Goal: Information Seeking & Learning: Learn about a topic

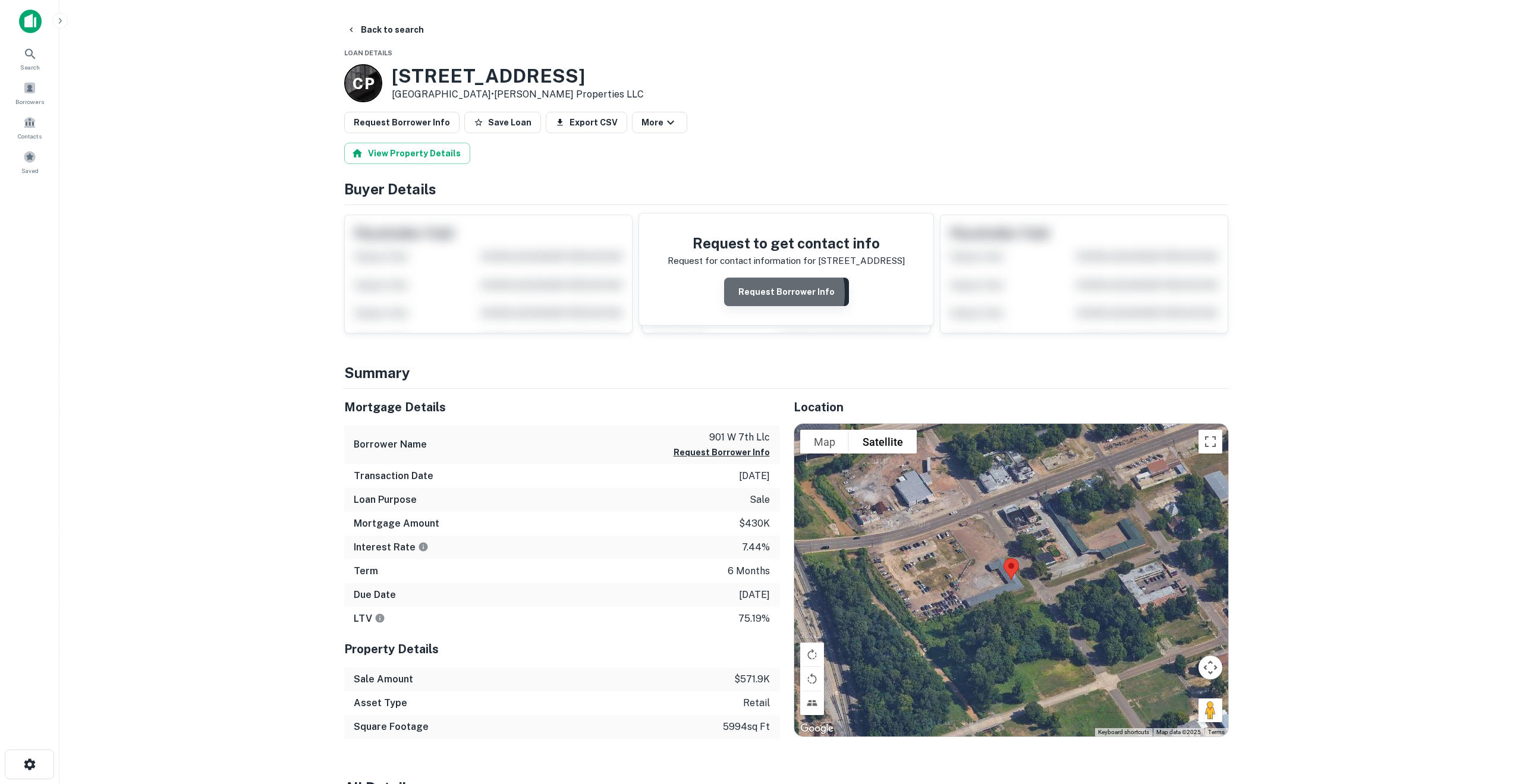
click at [767, 293] on button "Request Borrower Info" at bounding box center [786, 292] width 124 height 29
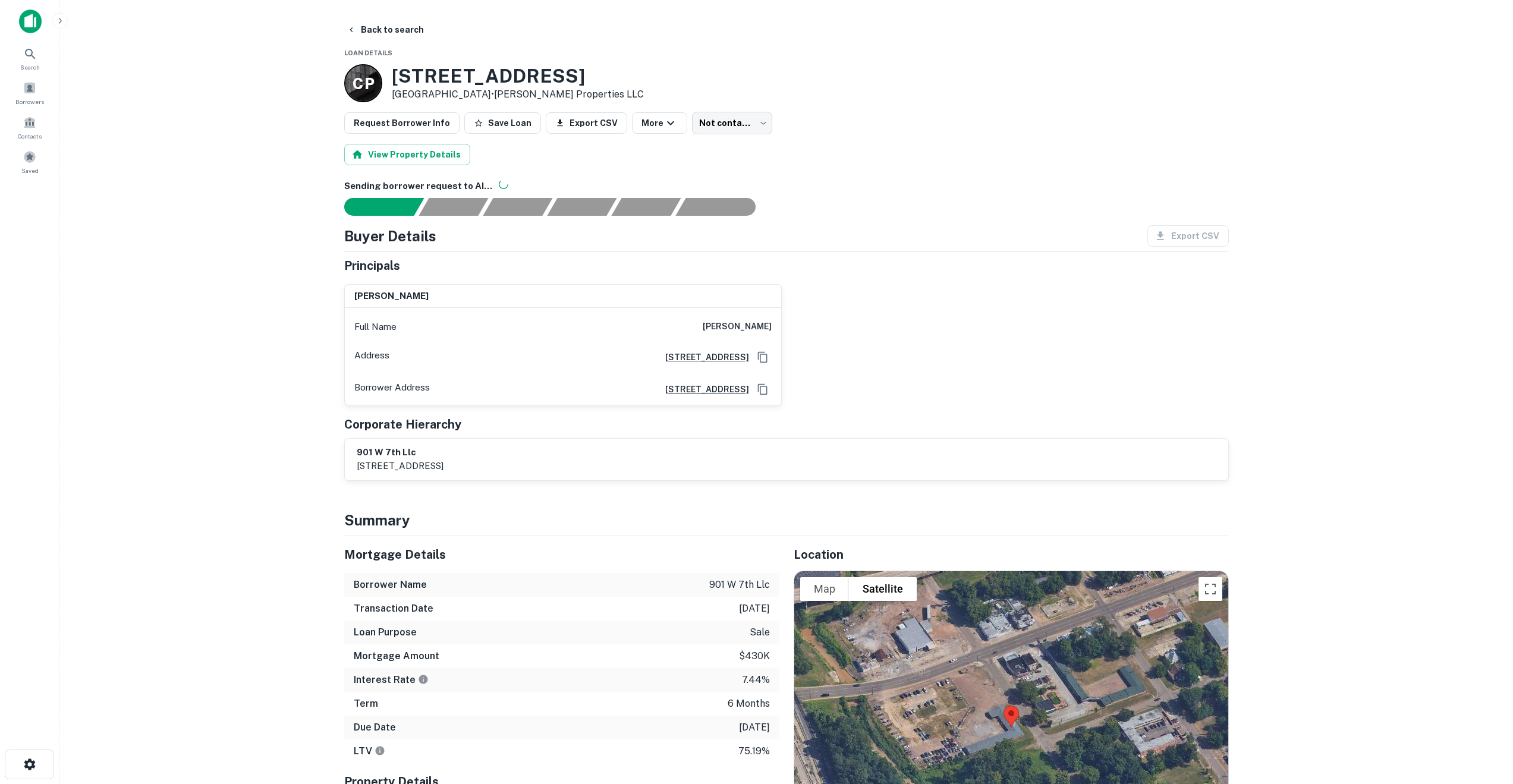
click at [94, 94] on main "Back to search Loan Details C P 901 W 7TH ST Texarkana, TX 75501 • Conrad Prope…" at bounding box center [786, 392] width 1453 height 784
click at [27, 53] on icon at bounding box center [30, 54] width 14 height 14
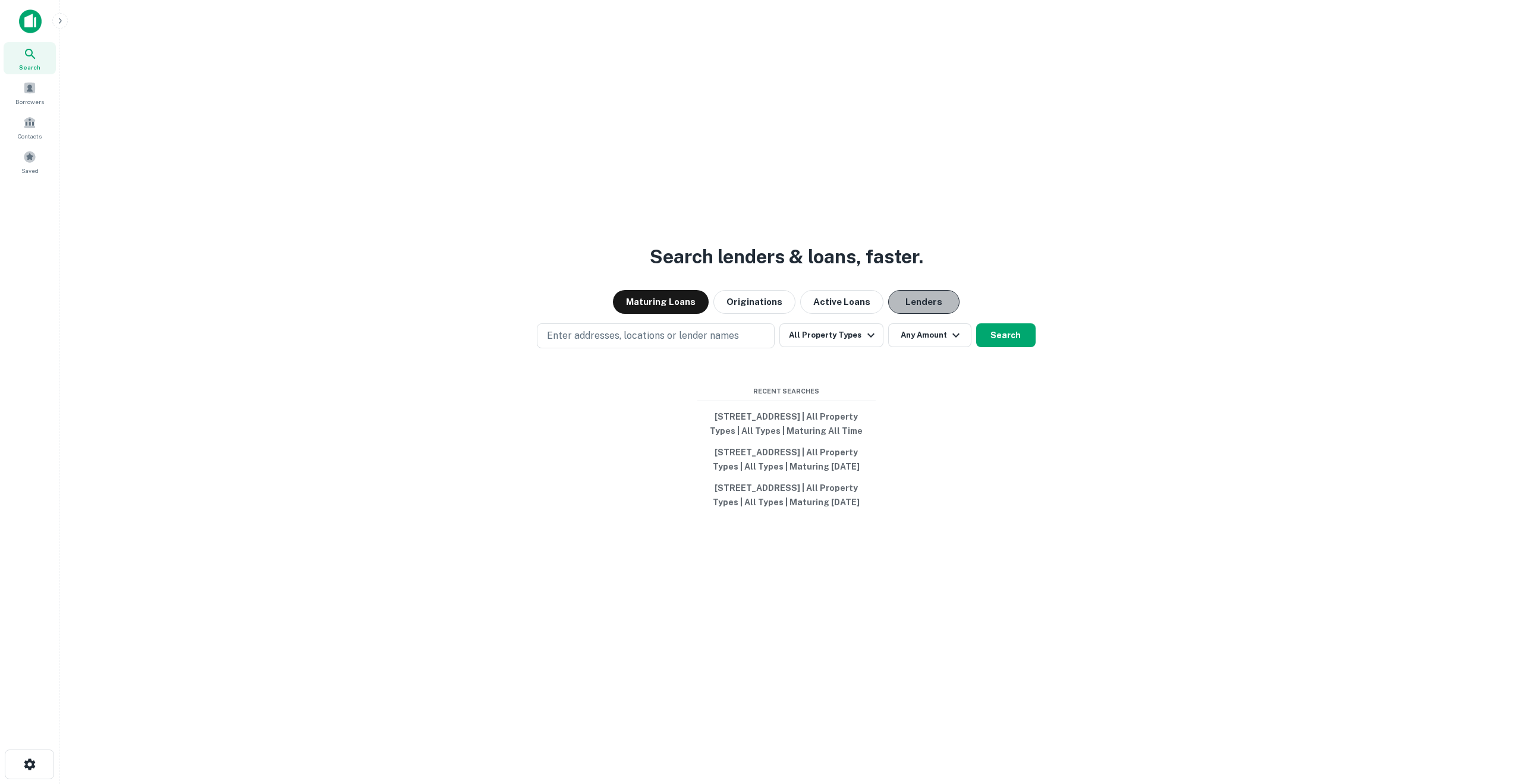
click at [923, 290] on button "Lenders" at bounding box center [923, 302] width 71 height 24
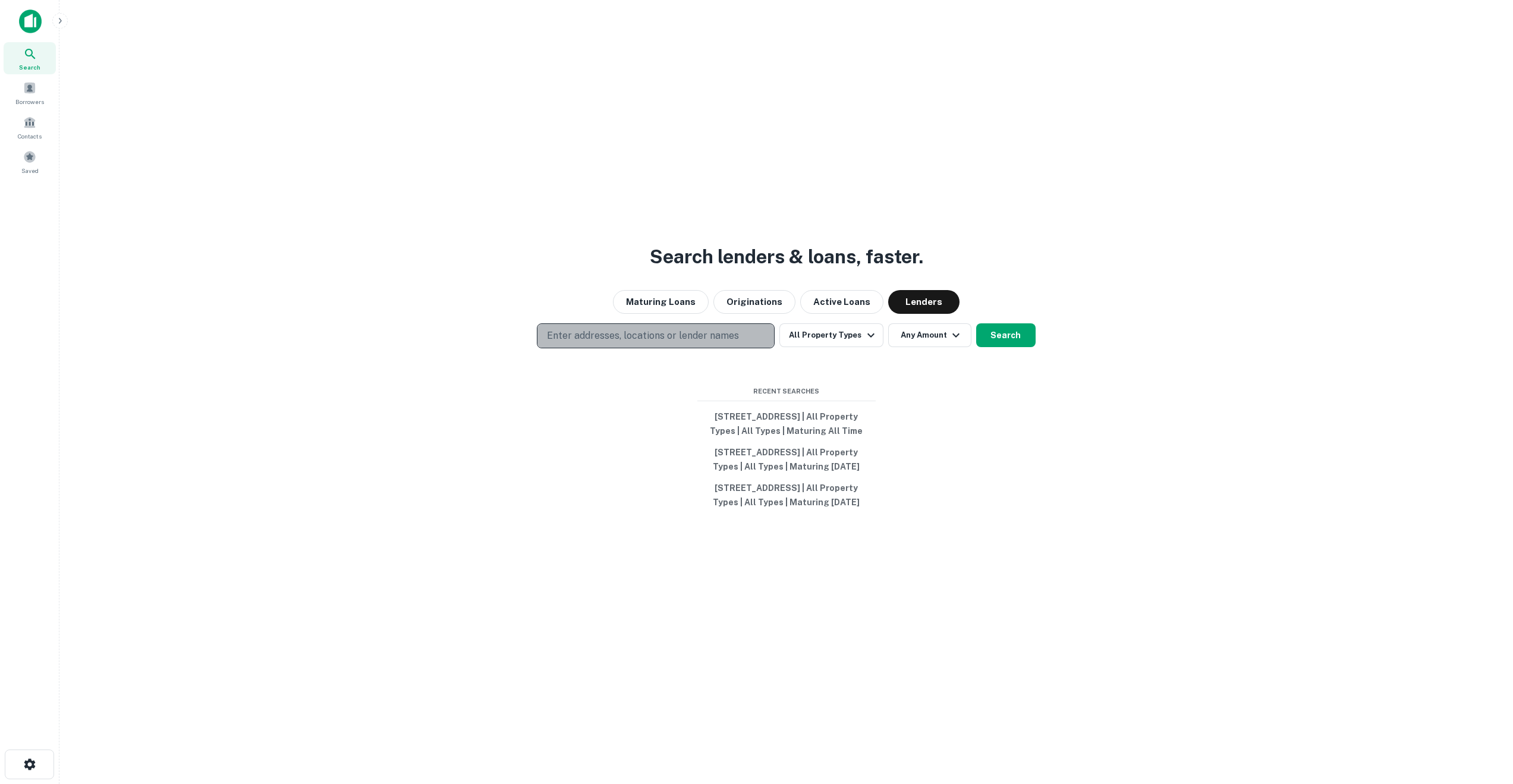
click at [704, 329] on p "Enter addresses, locations or lender names" at bounding box center [643, 335] width 192 height 14
type input "*********"
click at [671, 329] on p "Enter addresses, locations or lender names" at bounding box center [643, 335] width 192 height 14
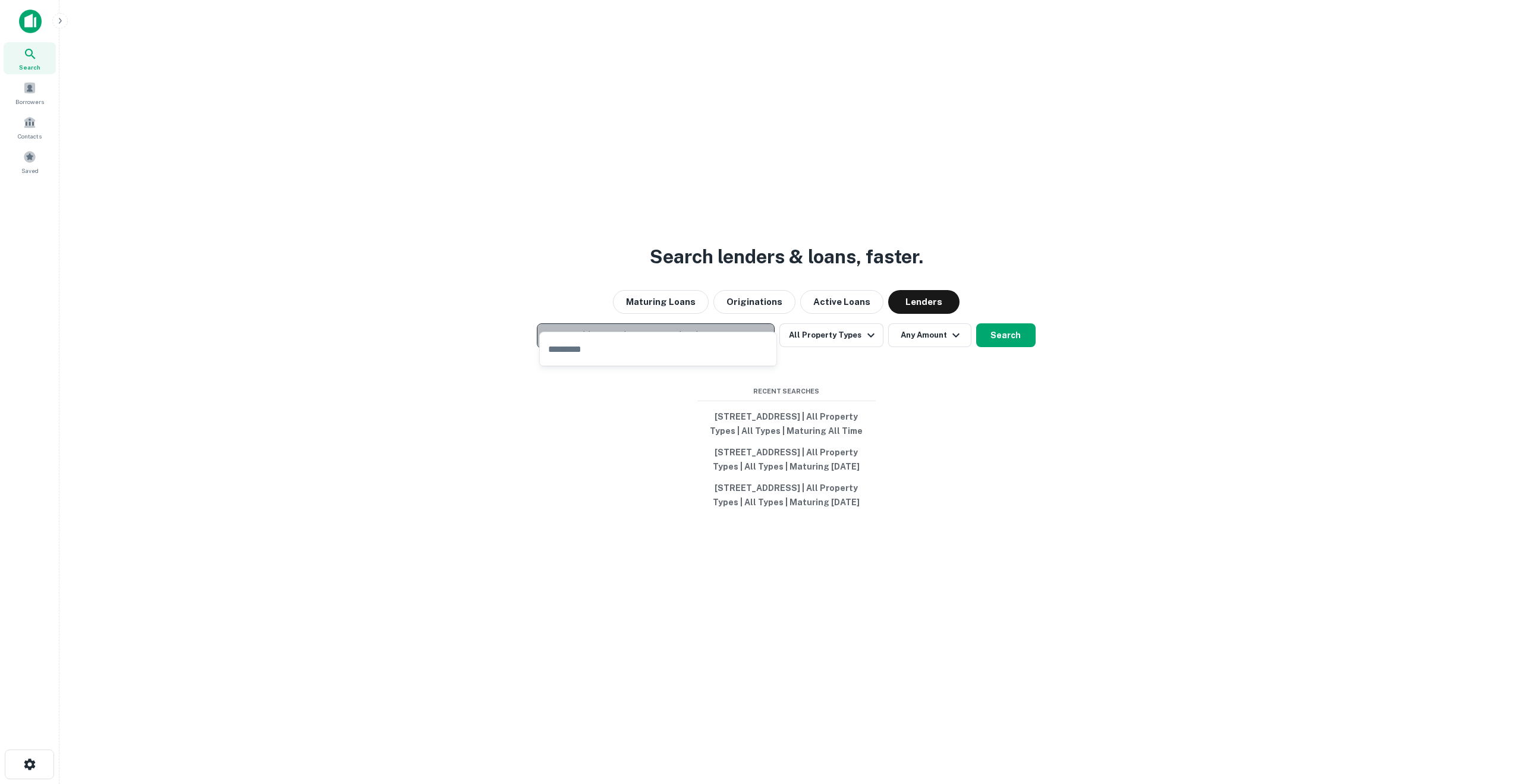
click at [671, 329] on p "Enter addresses, locations or lender names" at bounding box center [643, 335] width 192 height 14
type input "*********"
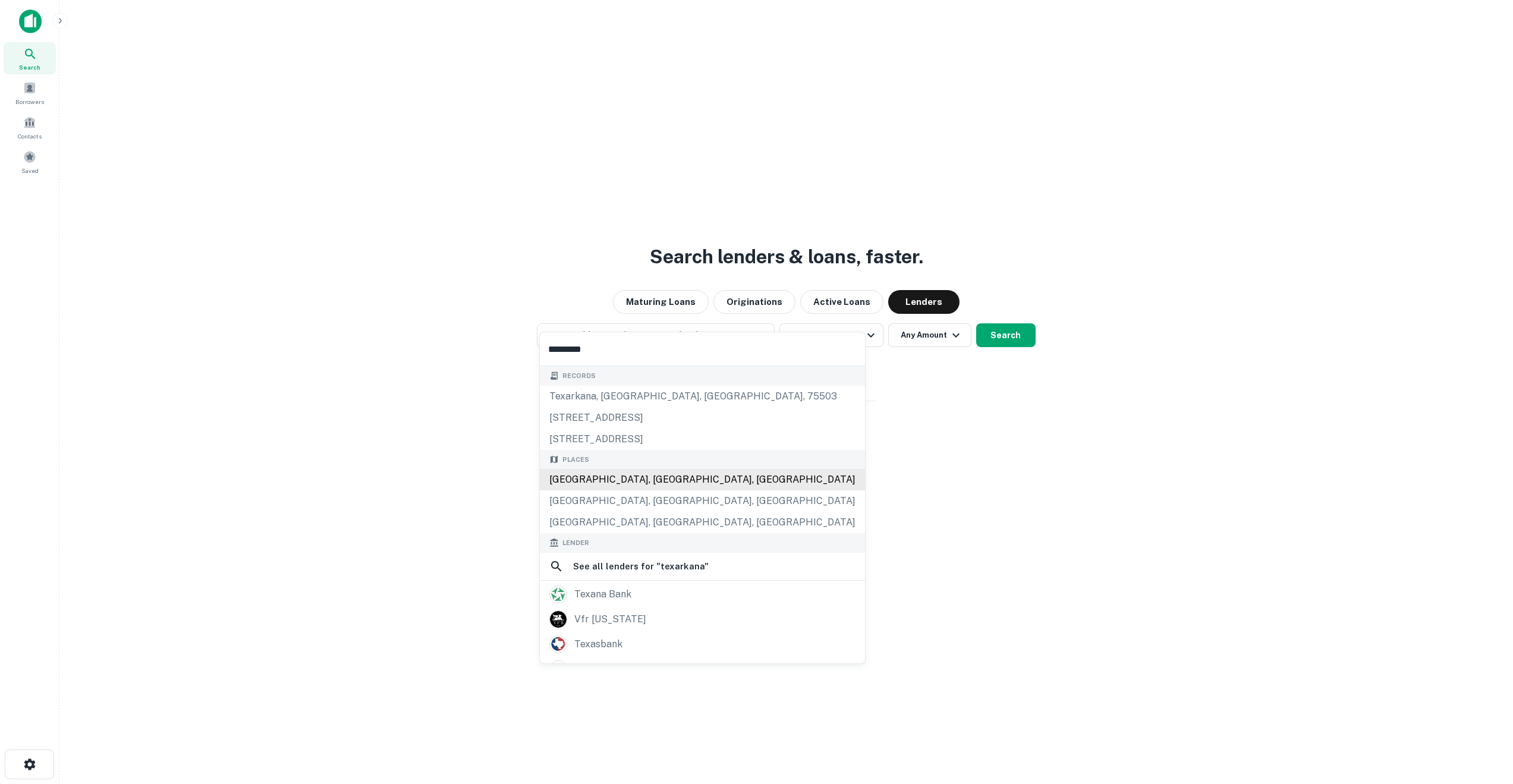
click at [619, 477] on div "Places Texarkana, TX, USA Texarkana, AR, USA Old Texarkana Road, Clarksville, T…" at bounding box center [702, 492] width 325 height 84
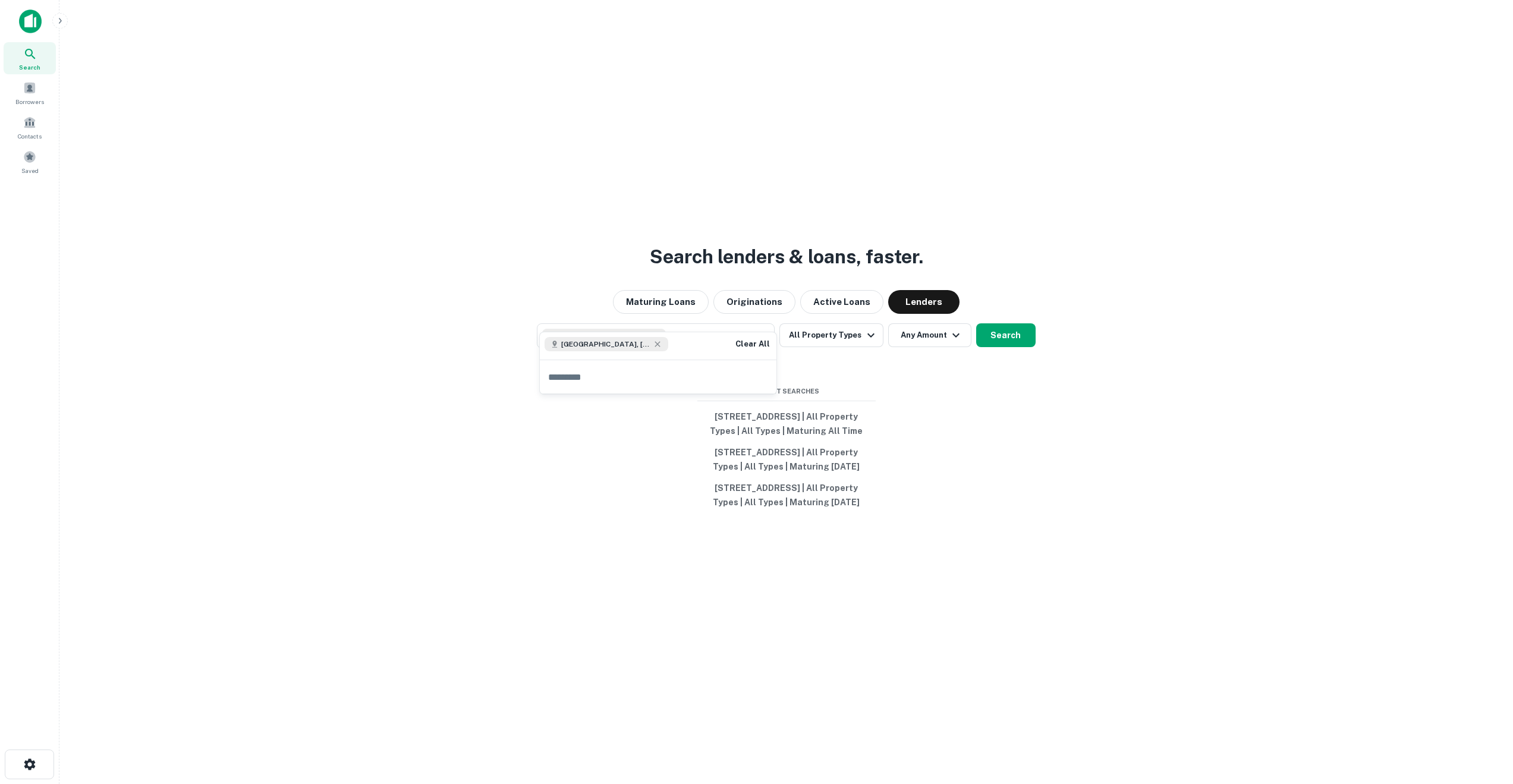
click at [1077, 403] on div "Search lenders & loans, faster. Maturing Loans Originations Active Loans Lender…" at bounding box center [786, 420] width 1434 height 784
click at [867, 328] on icon "button" at bounding box center [870, 334] width 14 height 14
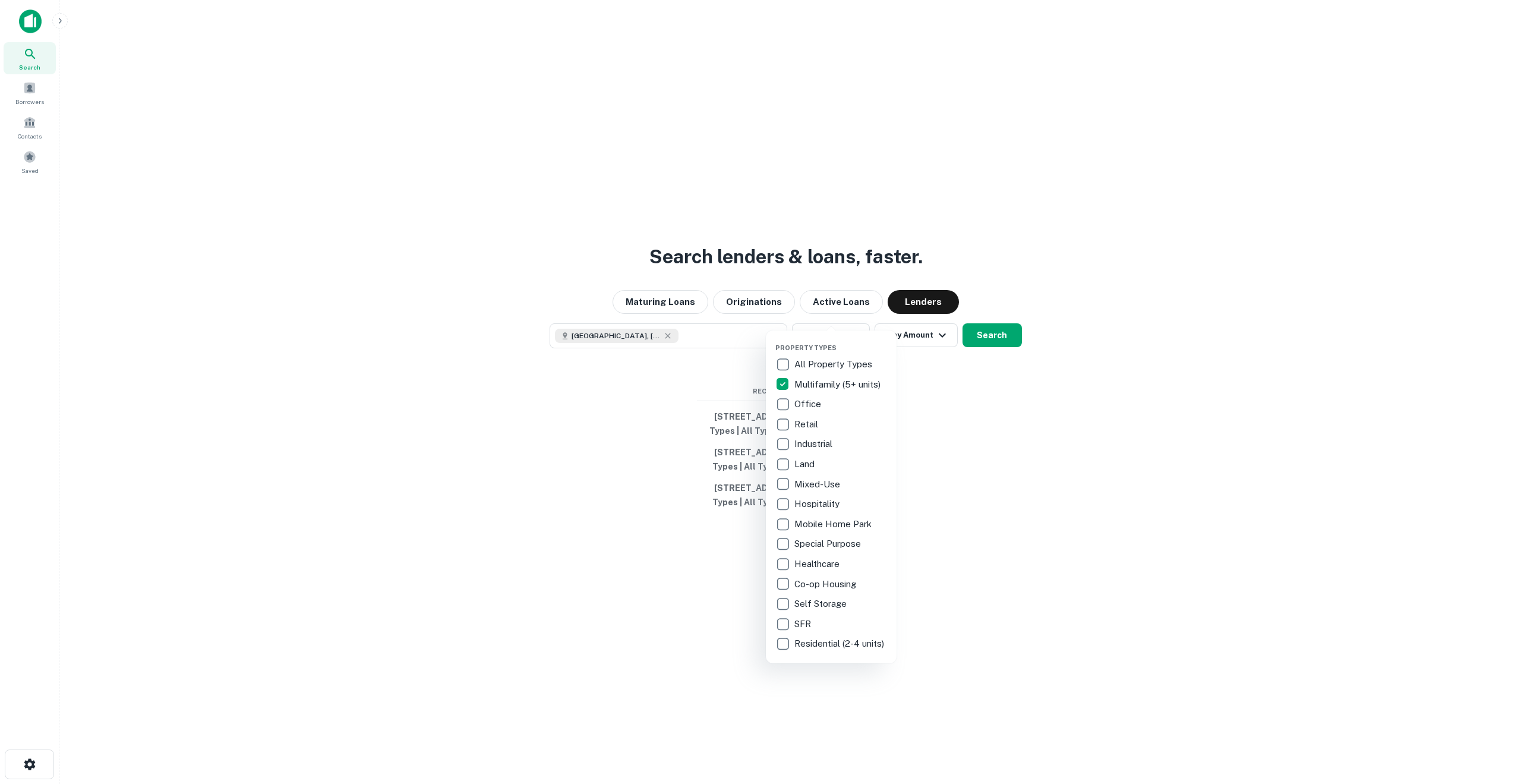
click at [989, 310] on div at bounding box center [760, 392] width 1521 height 784
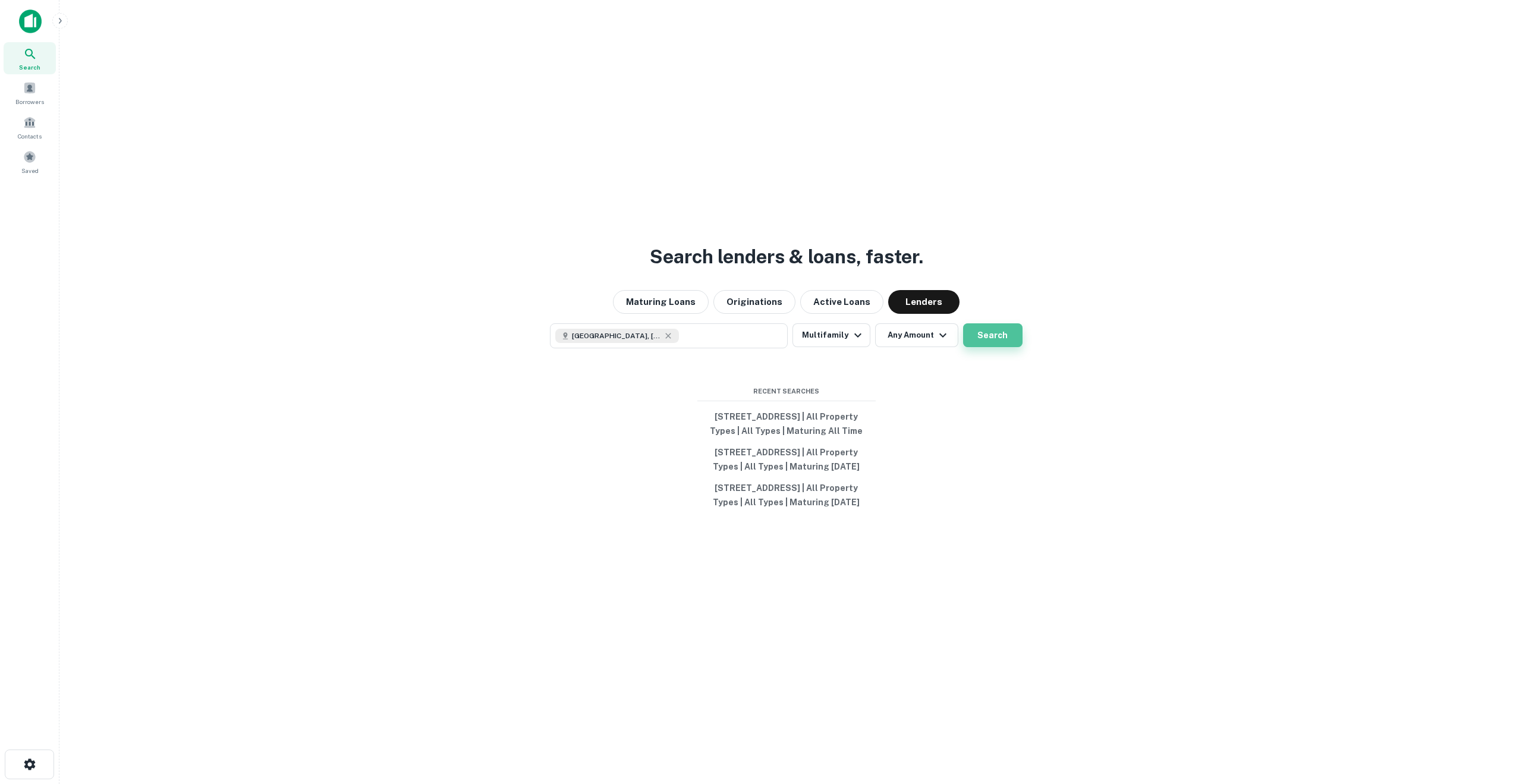
click at [989, 324] on button "Search" at bounding box center [993, 335] width 60 height 24
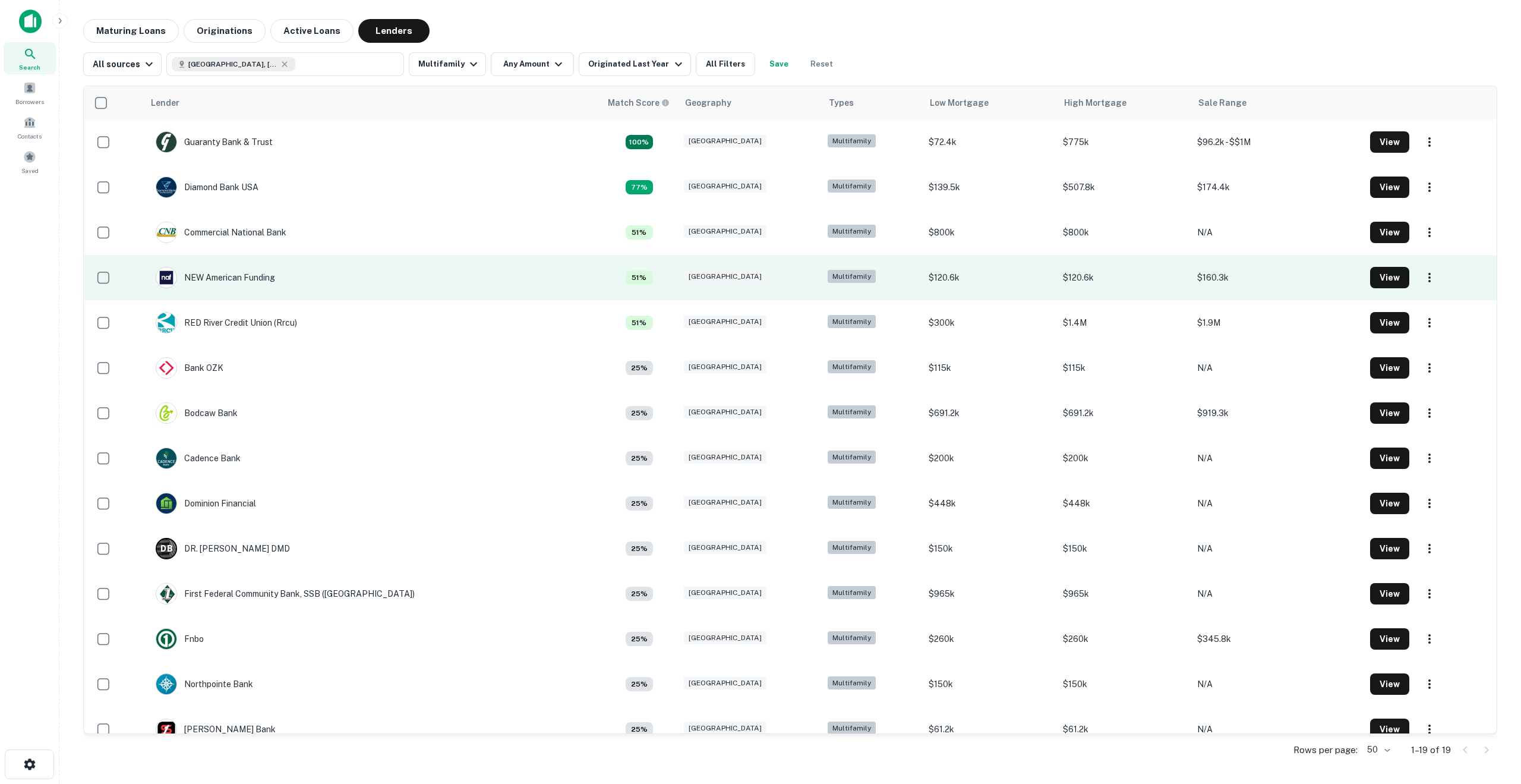
click at [333, 292] on td "NEW American Funding" at bounding box center [372, 277] width 457 height 45
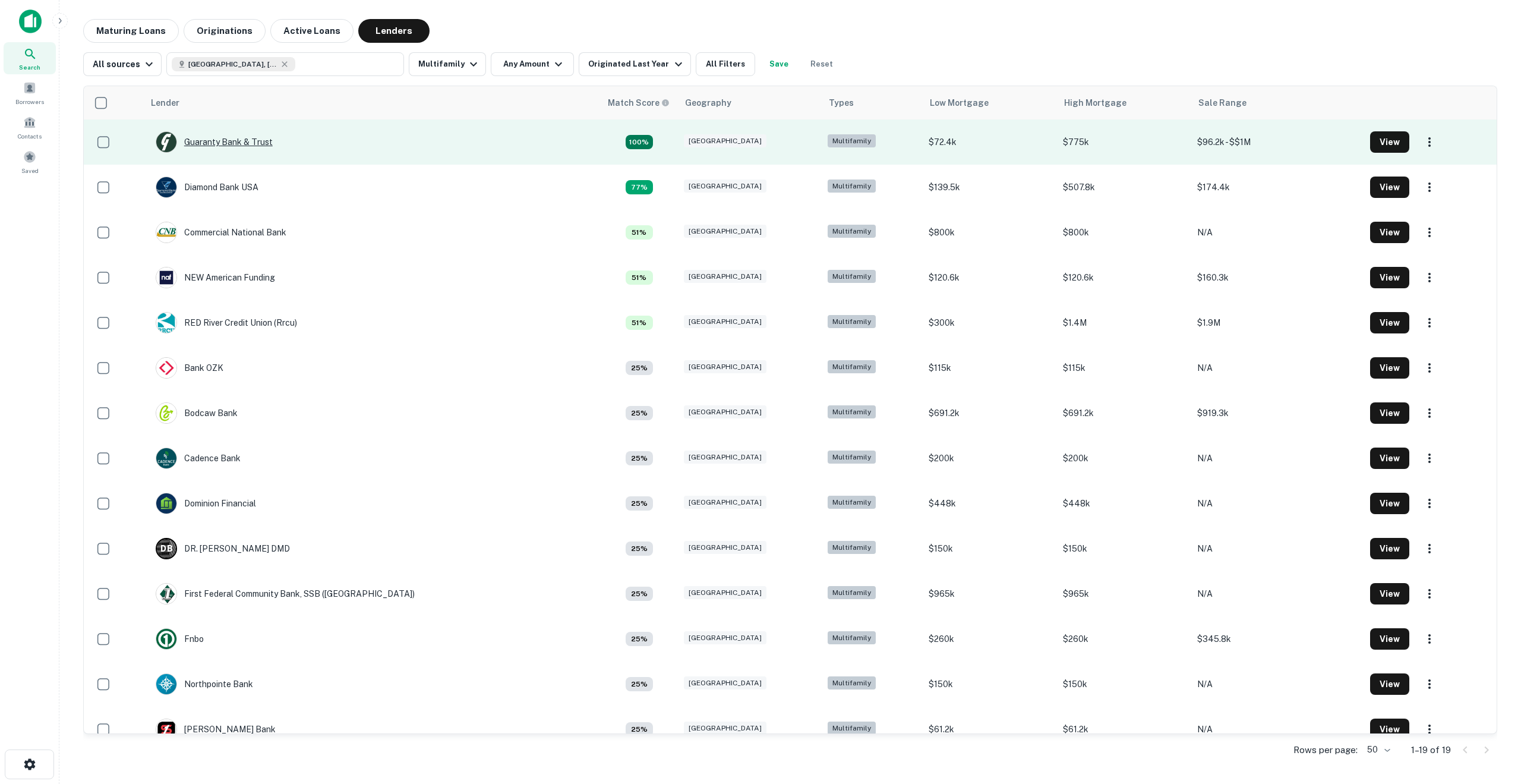
drag, startPoint x: 244, startPoint y: 142, endPoint x: 213, endPoint y: 143, distance: 31.0
click at [213, 143] on div "Guaranty Bank & Trust" at bounding box center [213, 141] width 117 height 21
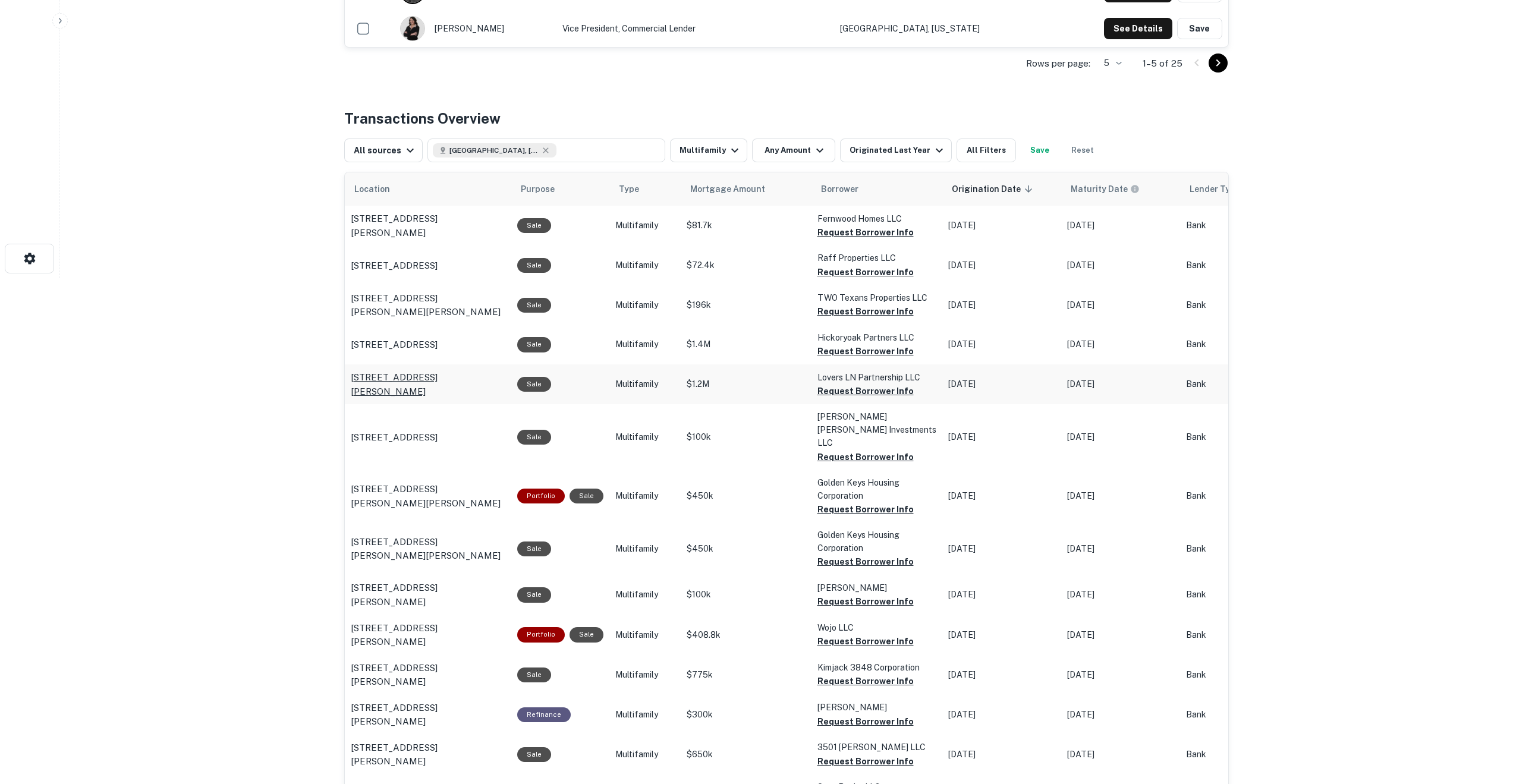
click at [446, 381] on p "2675 Lovers Ln Krum, TX 76249" at bounding box center [428, 384] width 155 height 28
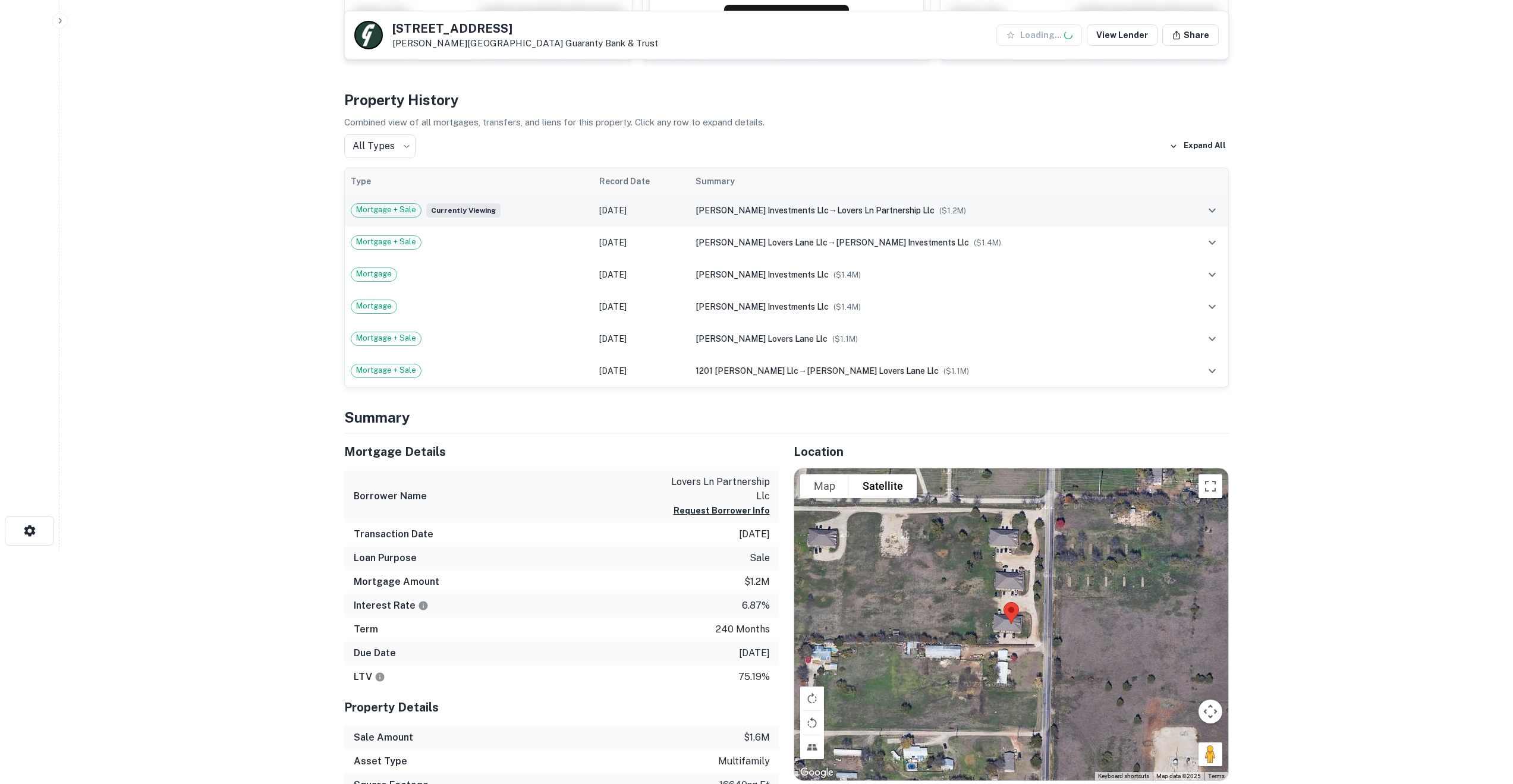
scroll to position [238, 0]
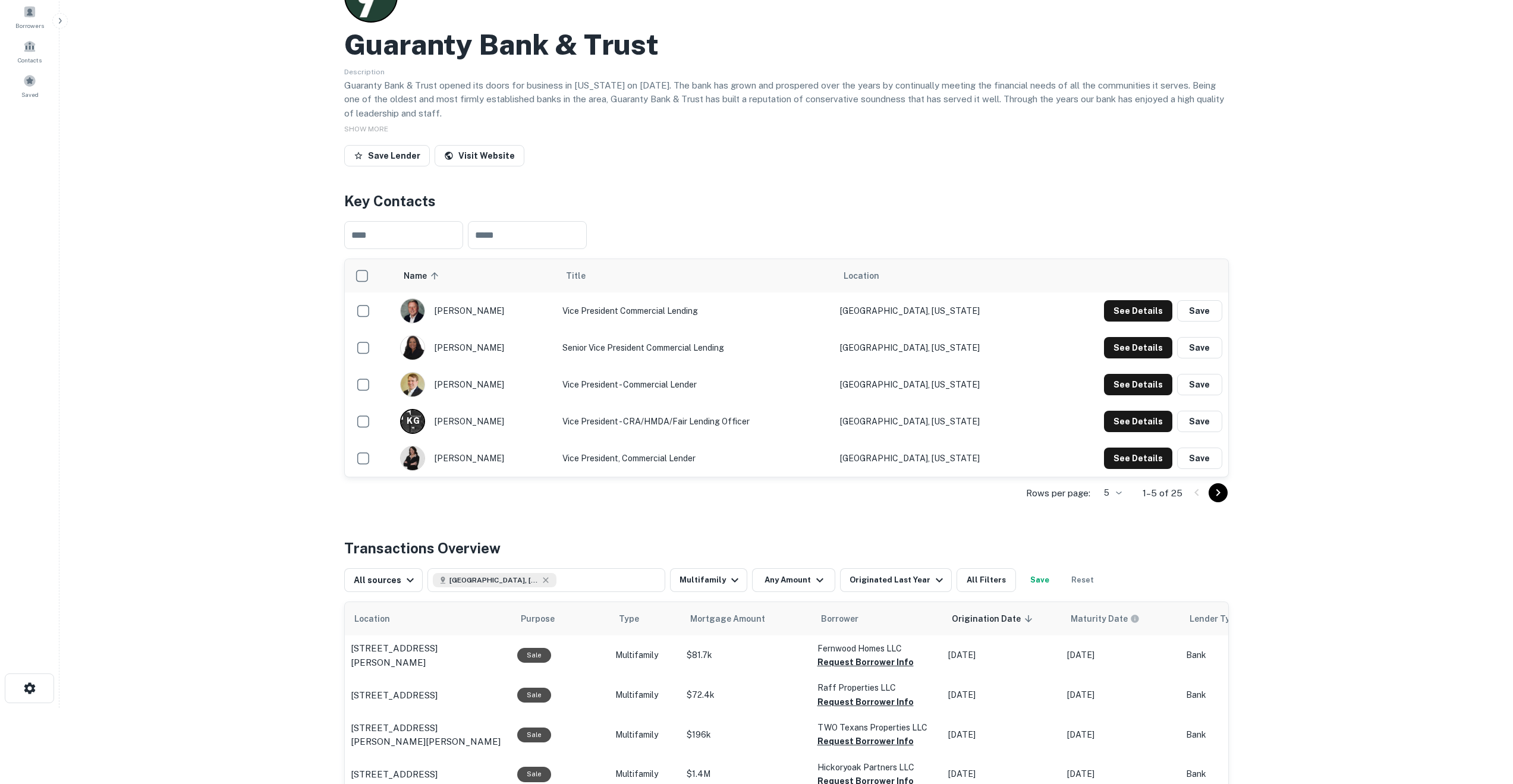
scroll to position [76, 0]
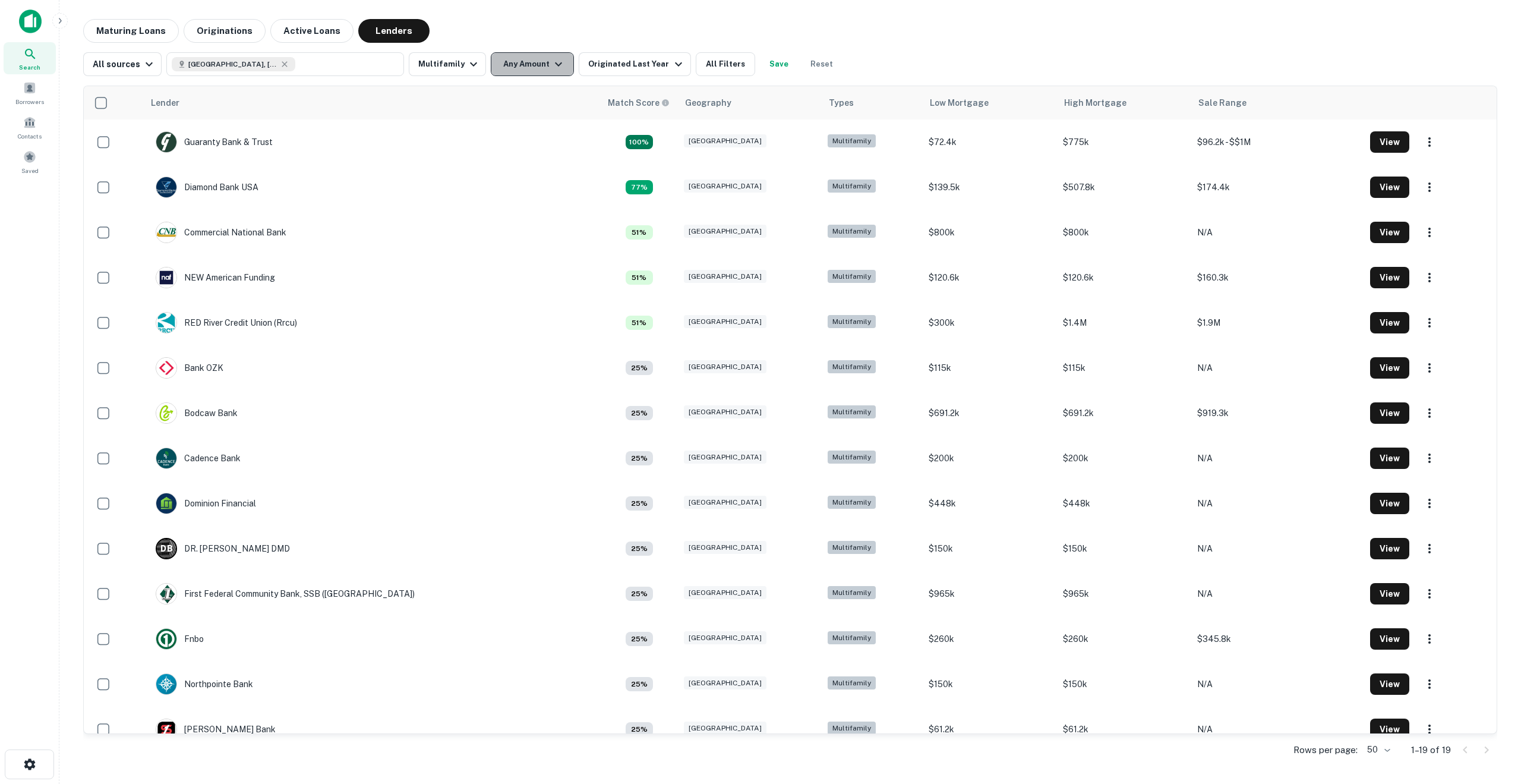
click at [544, 66] on button "Any Amount" at bounding box center [532, 64] width 83 height 24
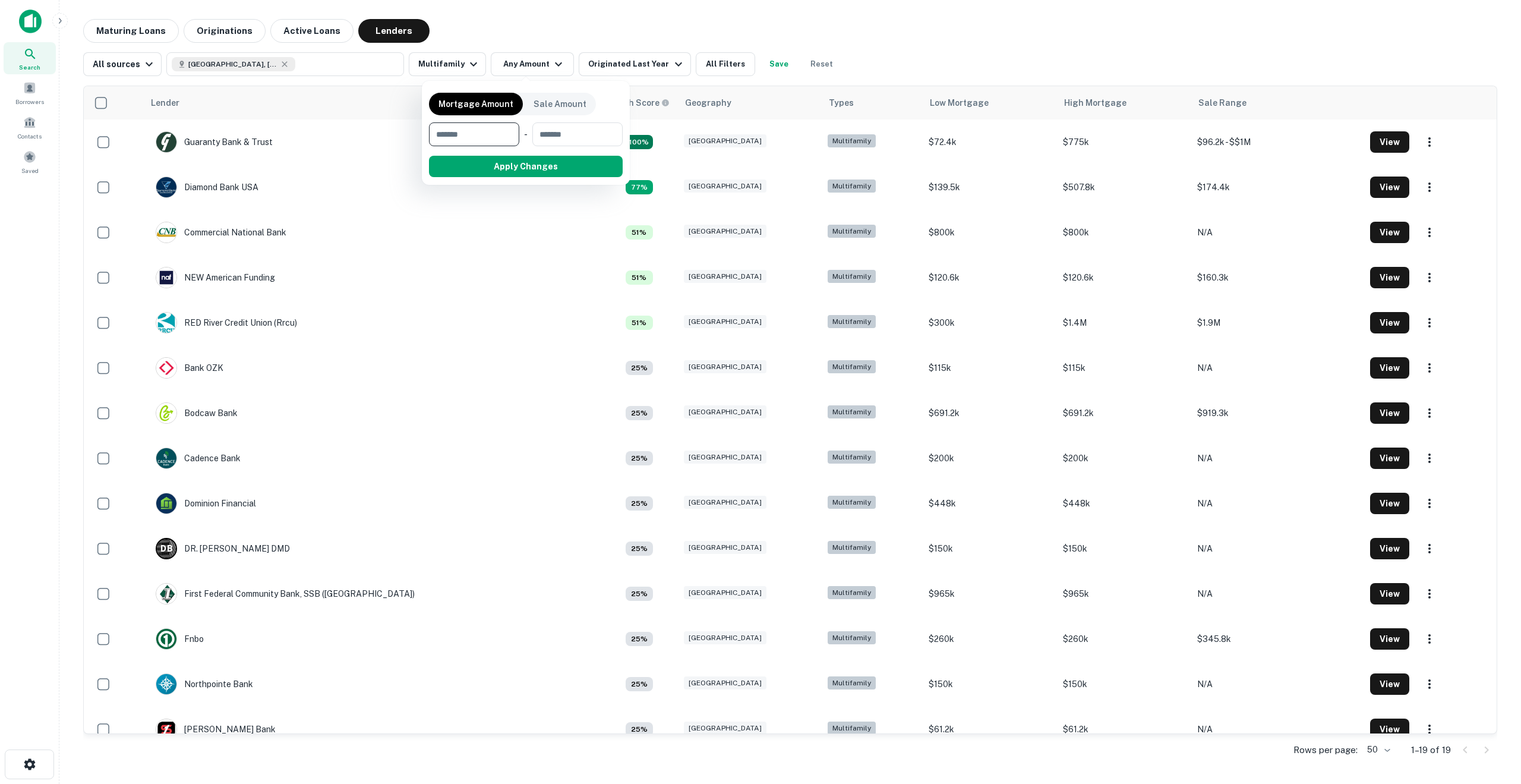
click at [495, 137] on input "number" at bounding box center [471, 134] width 82 height 24
type input "******"
click at [568, 169] on button "Apply Changes" at bounding box center [547, 166] width 151 height 21
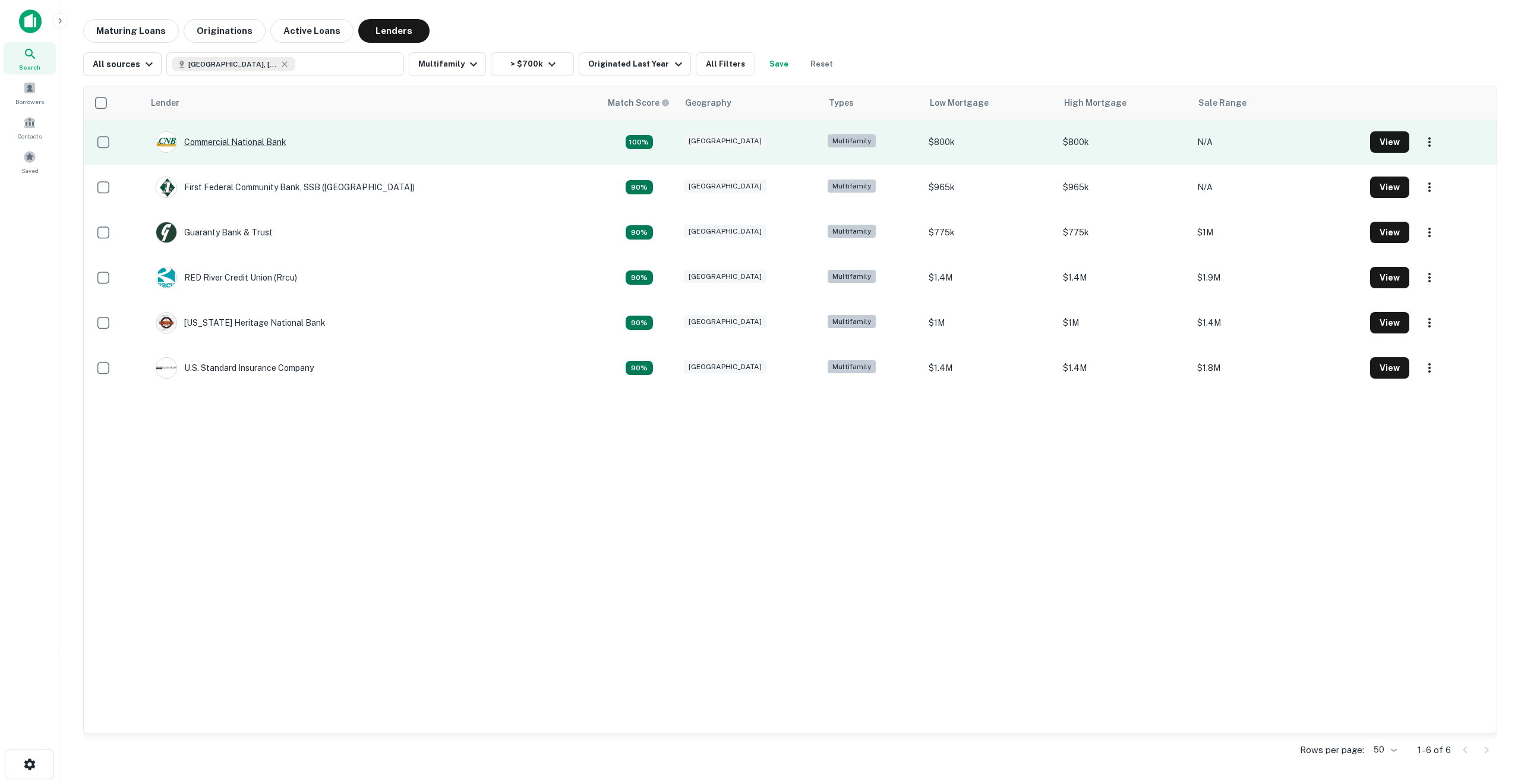
click at [245, 137] on div "Commercial National Bank" at bounding box center [221, 141] width 131 height 21
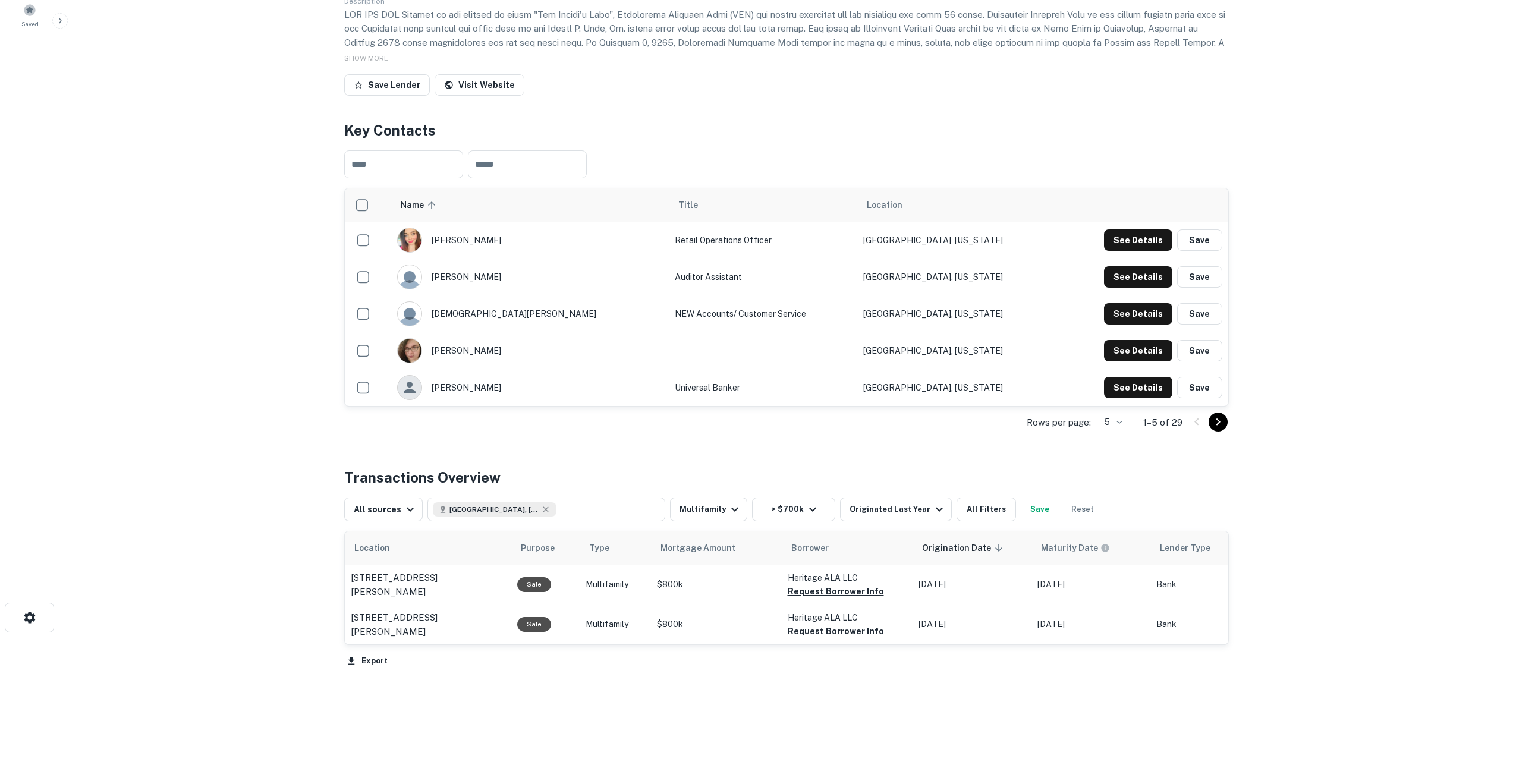
scroll to position [146, 0]
click at [382, 576] on p "[STREET_ADDRESS][PERSON_NAME]" at bounding box center [428, 585] width 155 height 28
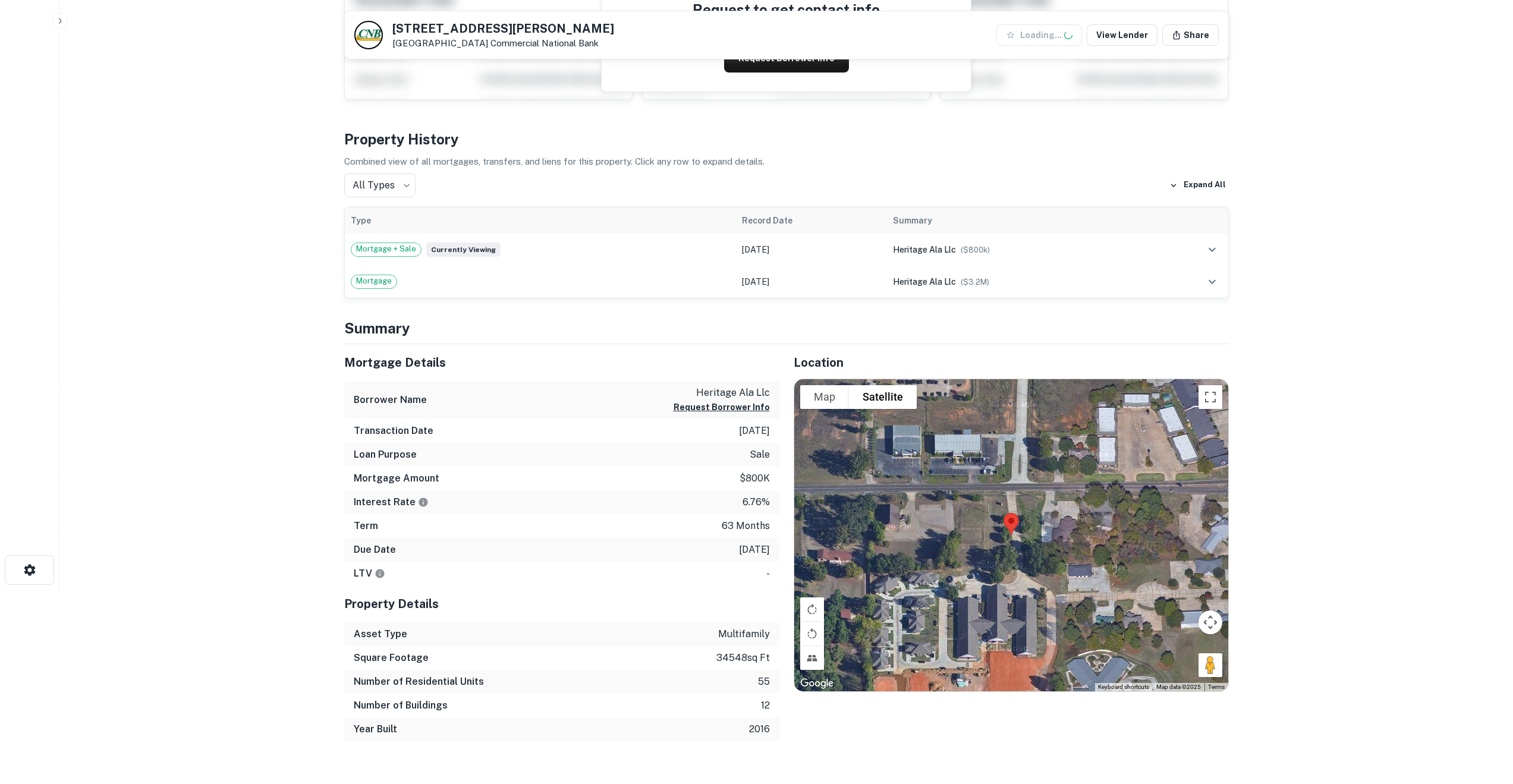
scroll to position [195, 0]
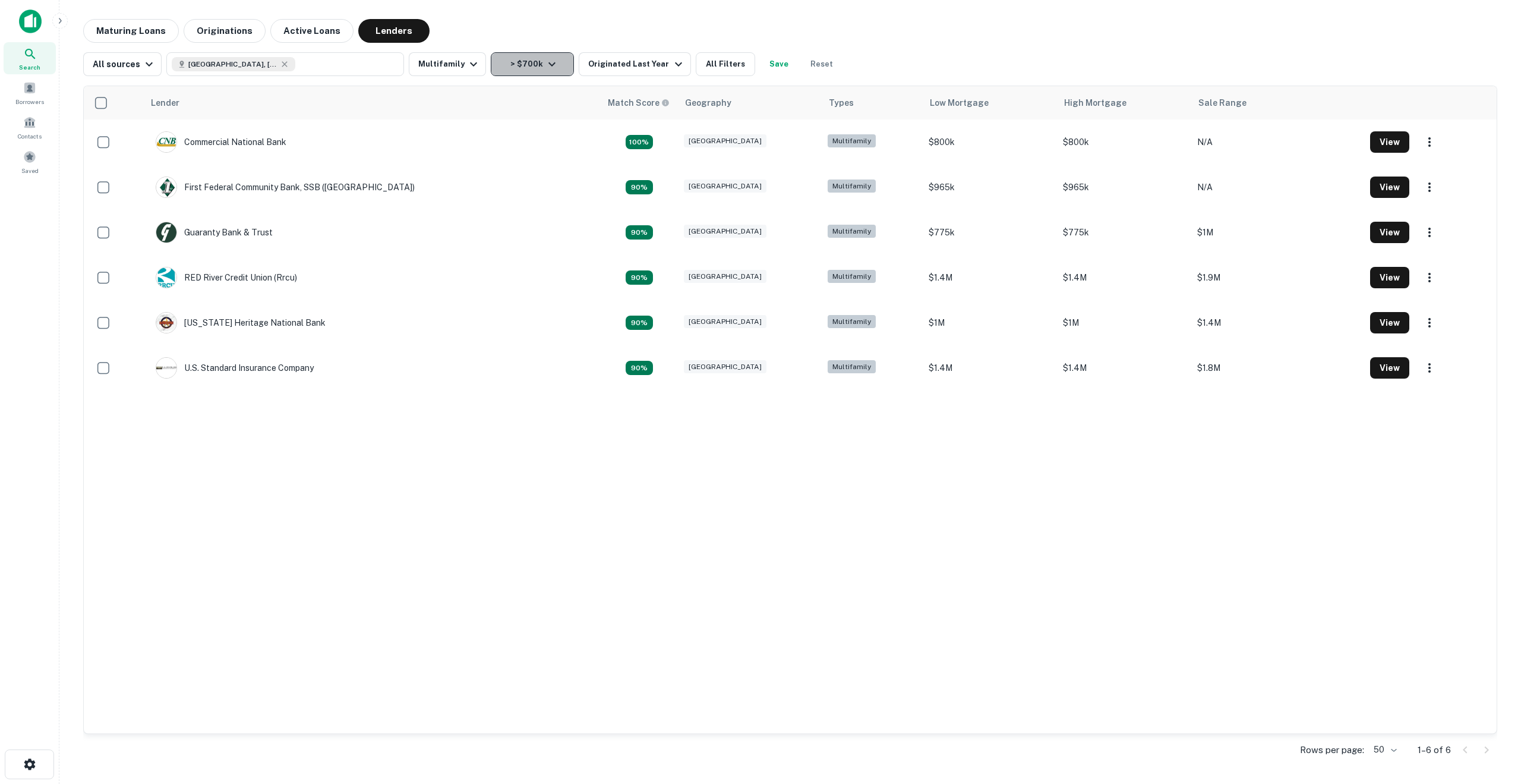
click at [549, 66] on icon "button" at bounding box center [552, 64] width 7 height 4
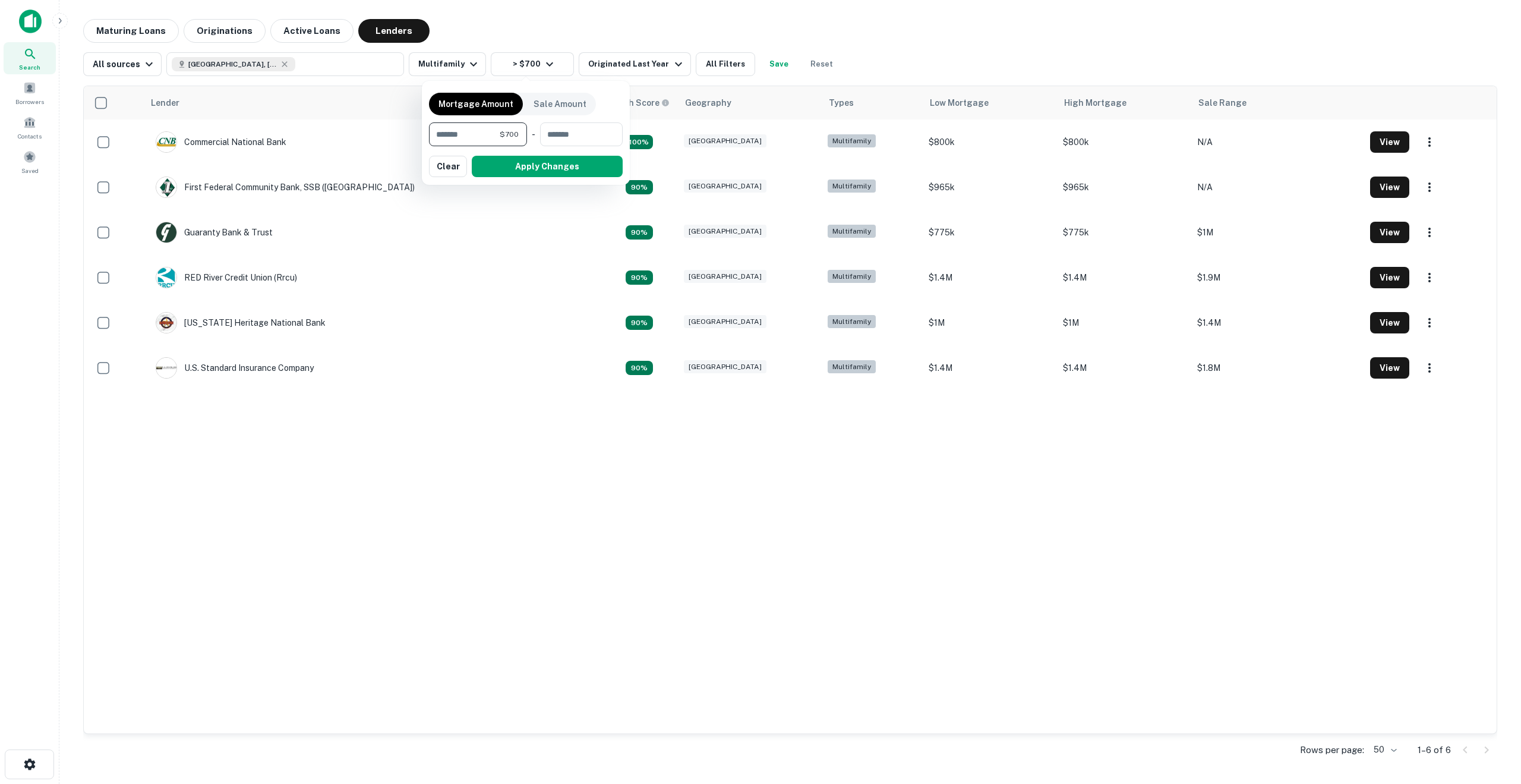
type input "*"
type input "******"
click at [530, 176] on button "Apply Changes" at bounding box center [547, 166] width 151 height 21
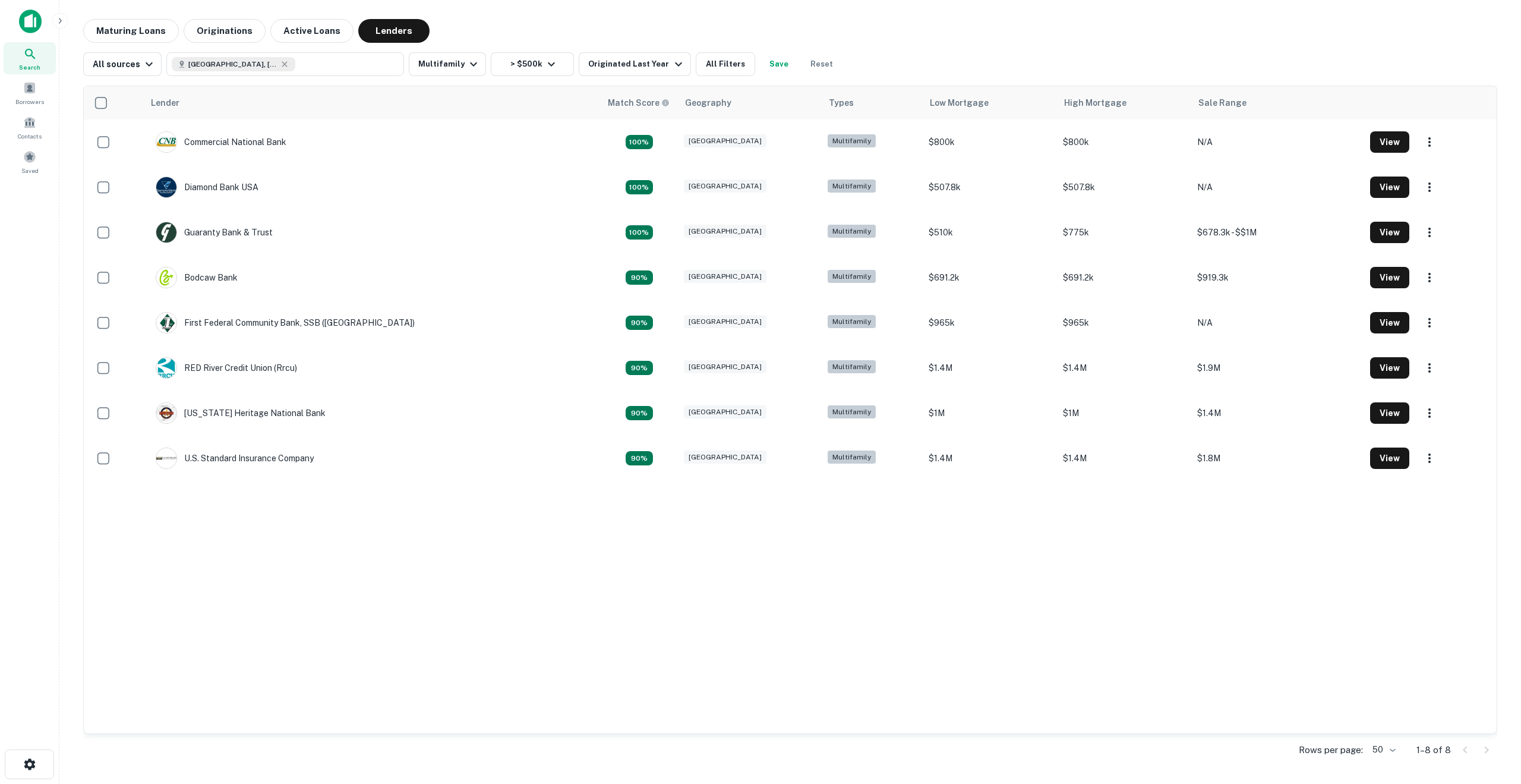
click at [419, 488] on div "Lender Match Score Geography Types Low Mortgage High Mortgage Sale Range Commer…" at bounding box center [791, 410] width 1413 height 647
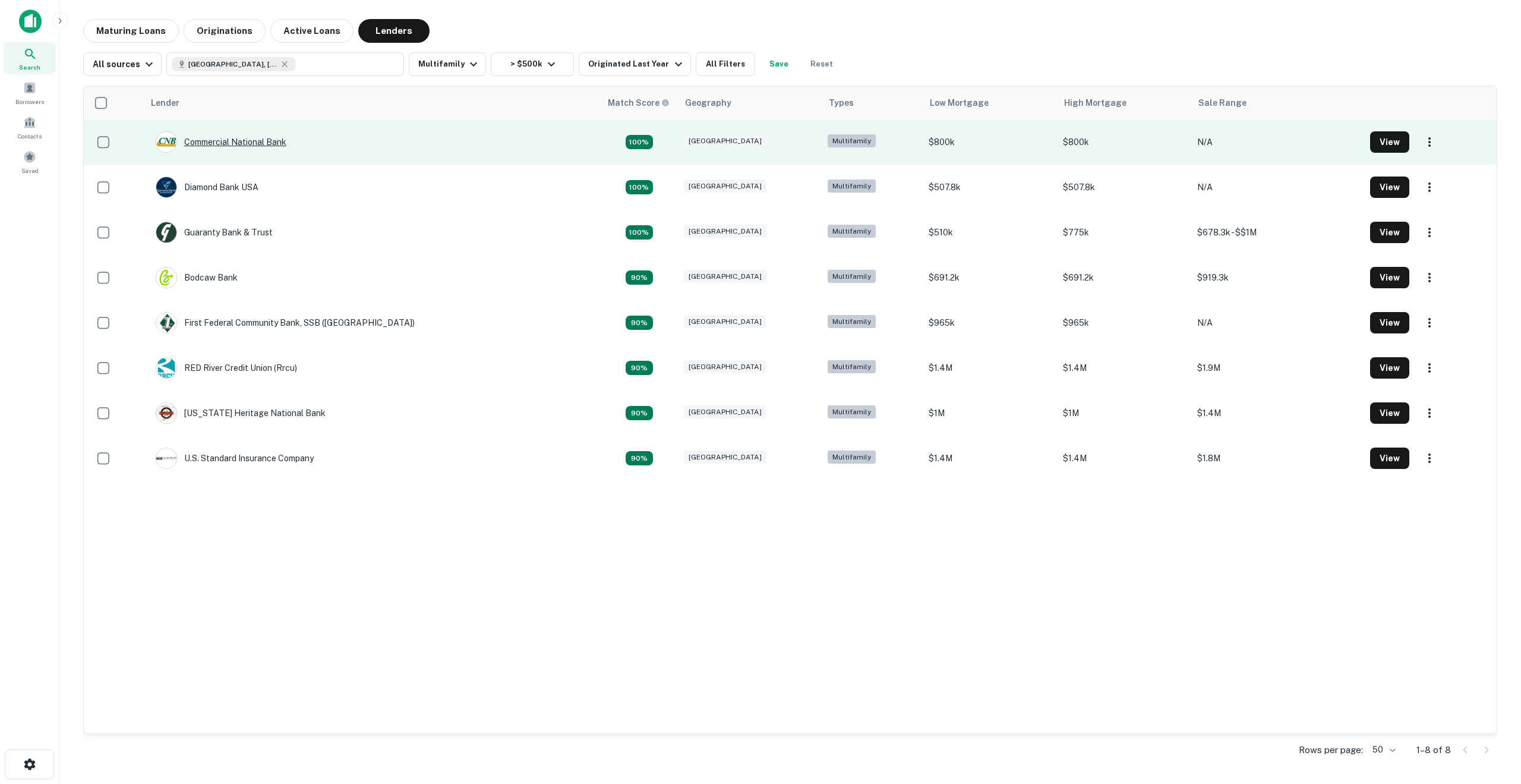
click at [234, 140] on div "Commercial National Bank" at bounding box center [221, 141] width 131 height 21
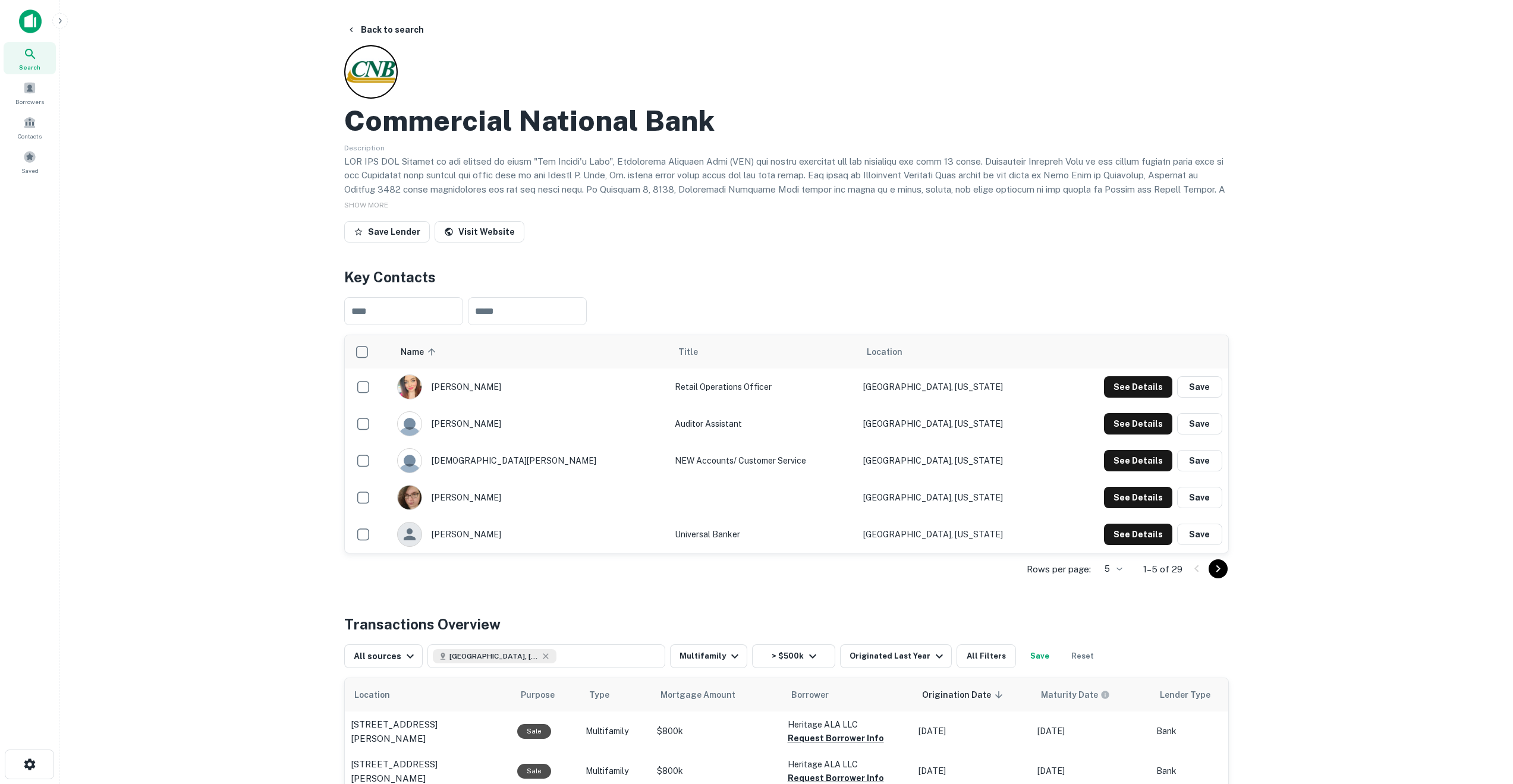
click at [687, 552] on td "Universal Banker" at bounding box center [763, 534] width 188 height 37
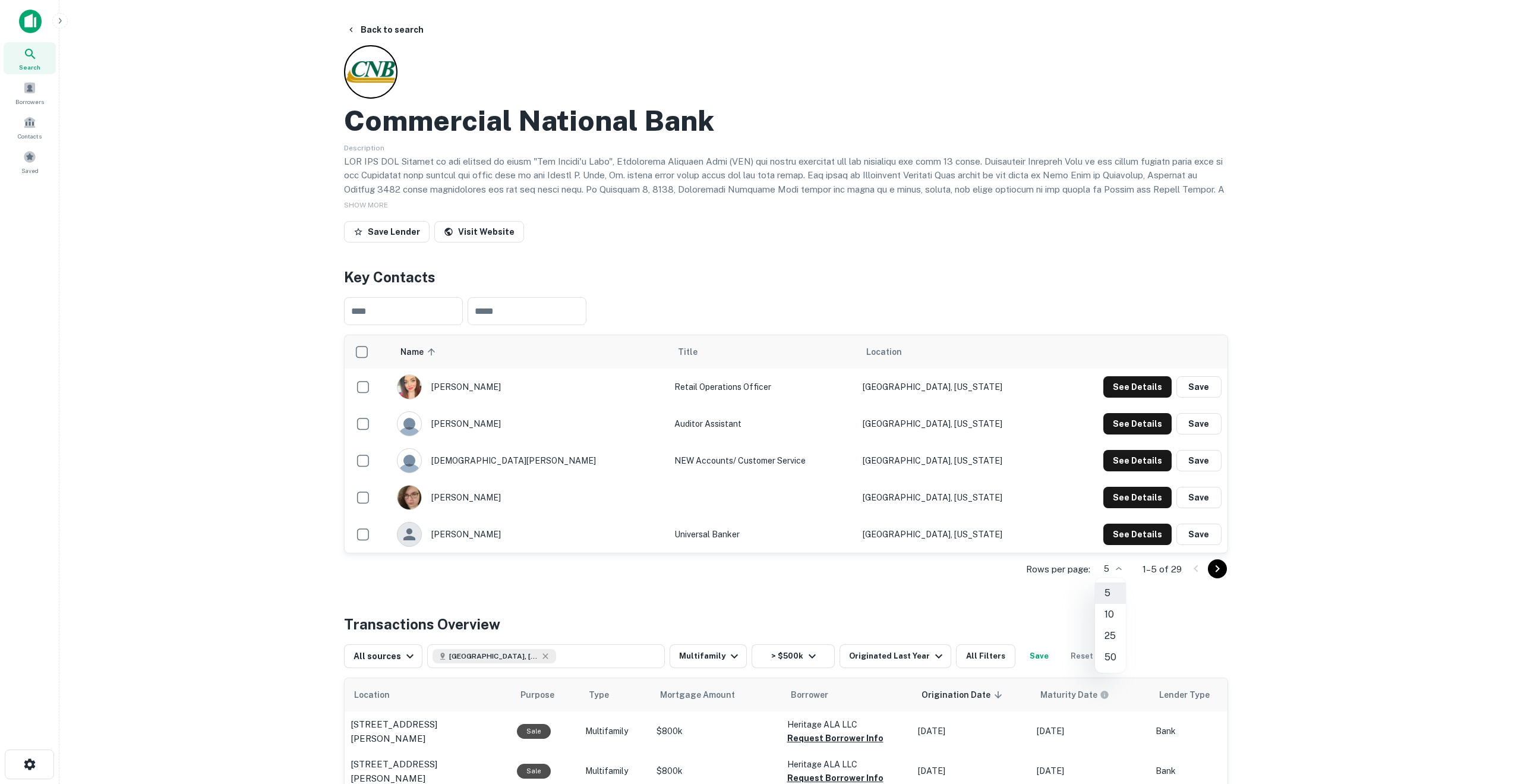
click at [1120, 572] on body "Search Borrowers Contacts Saved Back to search Commercial National Bank Descrip…" at bounding box center [760, 392] width 1521 height 784
click at [1112, 634] on li "25" at bounding box center [1110, 635] width 31 height 21
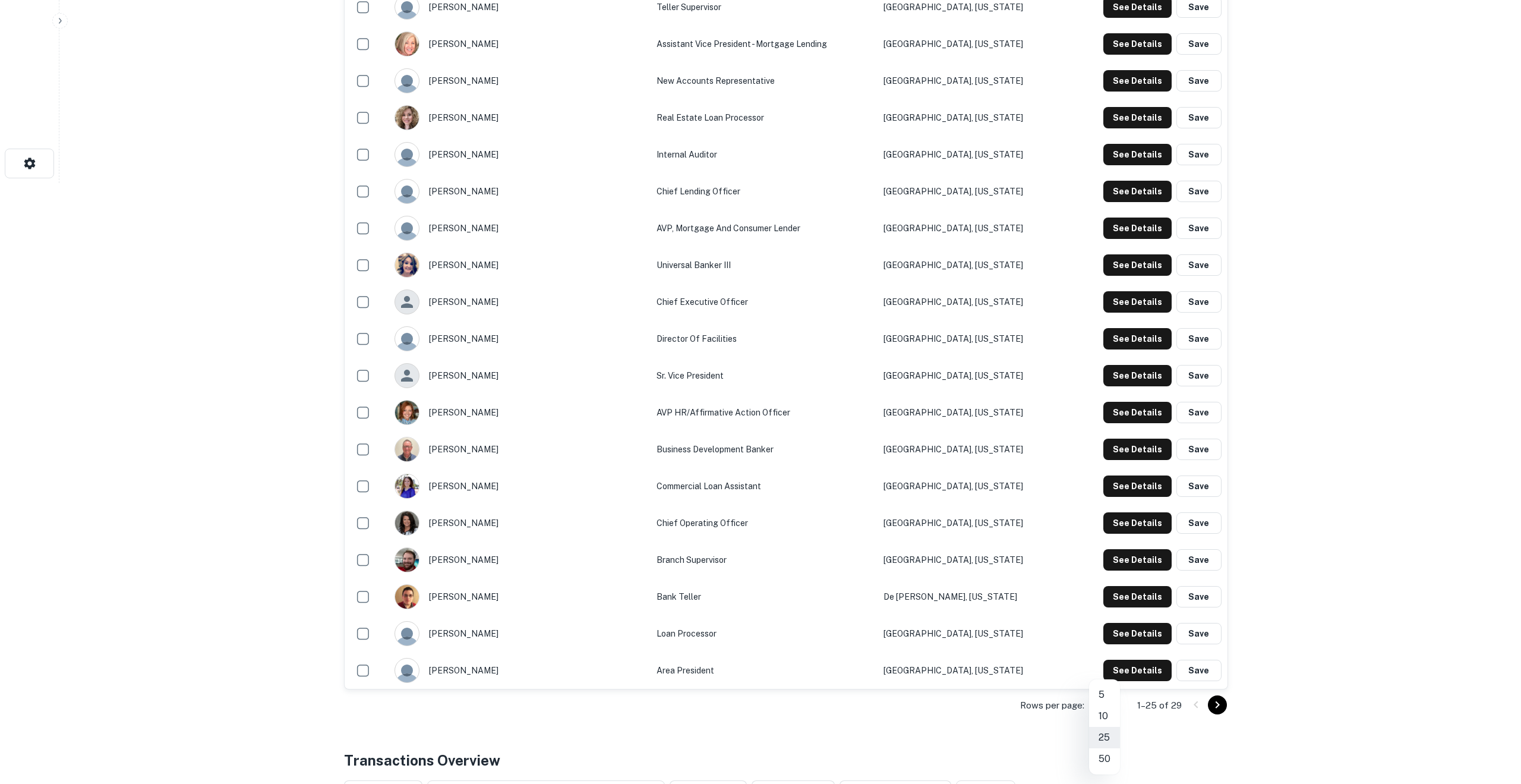
click at [1109, 761] on li "50" at bounding box center [1104, 758] width 31 height 21
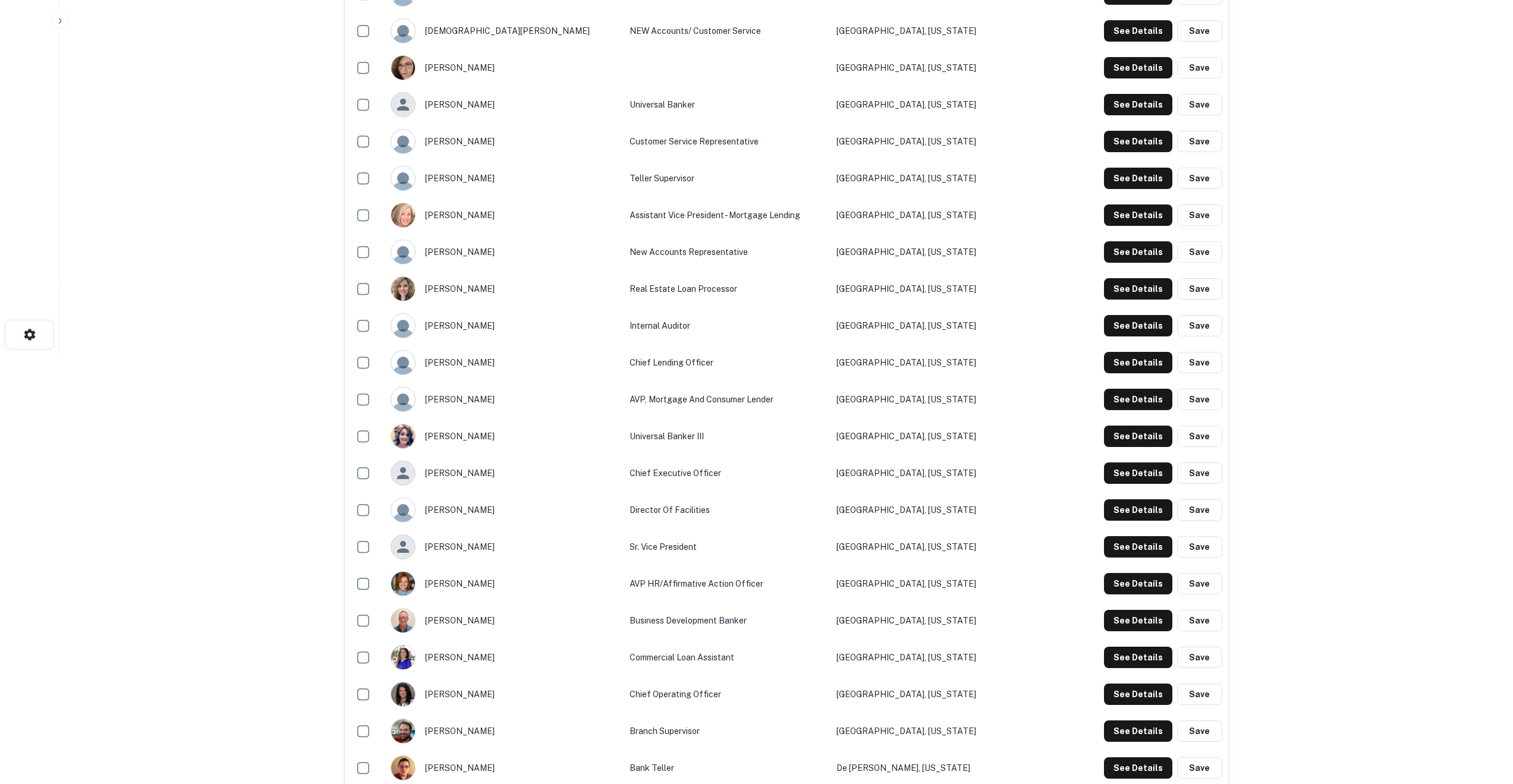
scroll to position [429, 0]
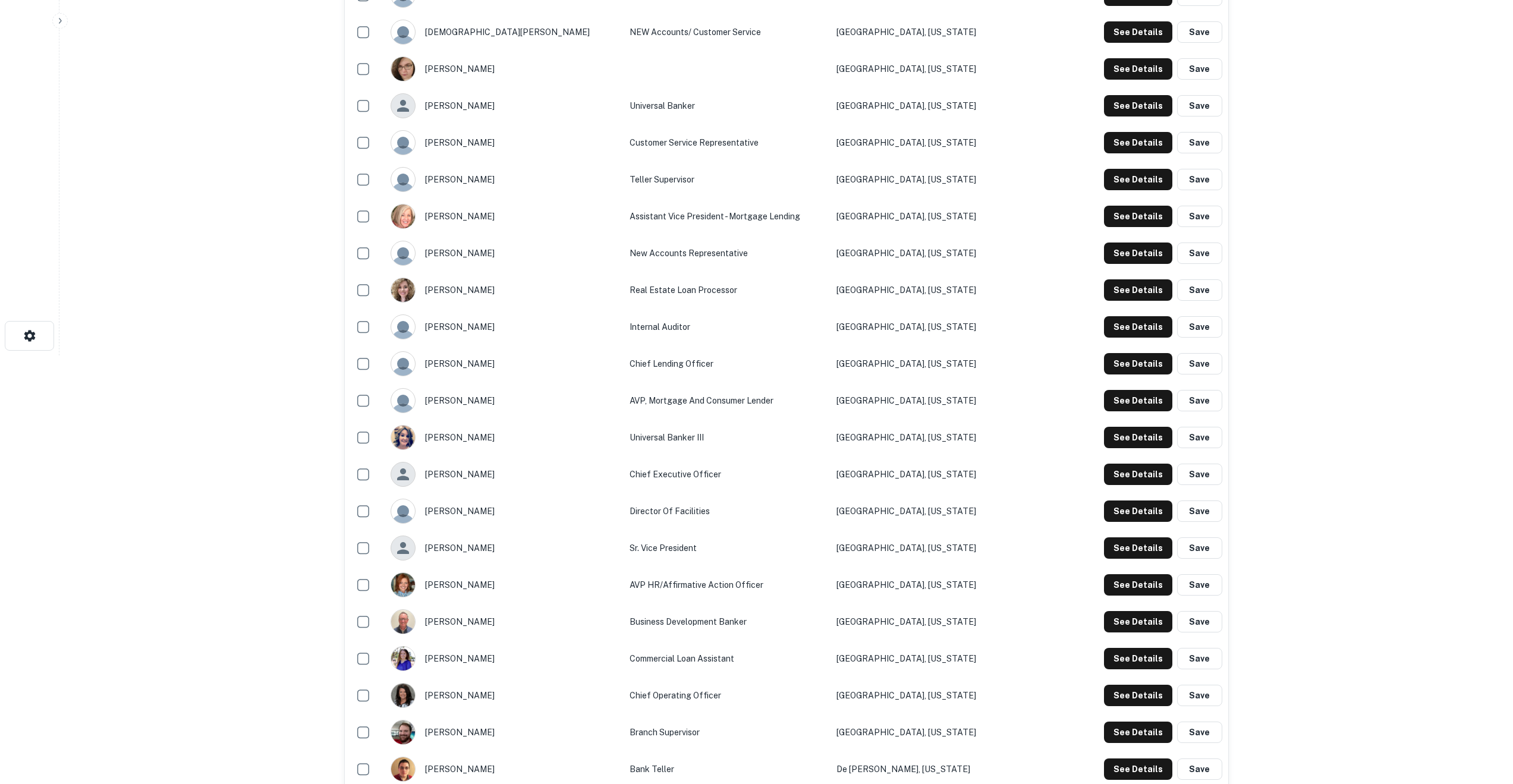
click at [636, 240] on td "New Accounts Representative" at bounding box center [726, 253] width 206 height 37
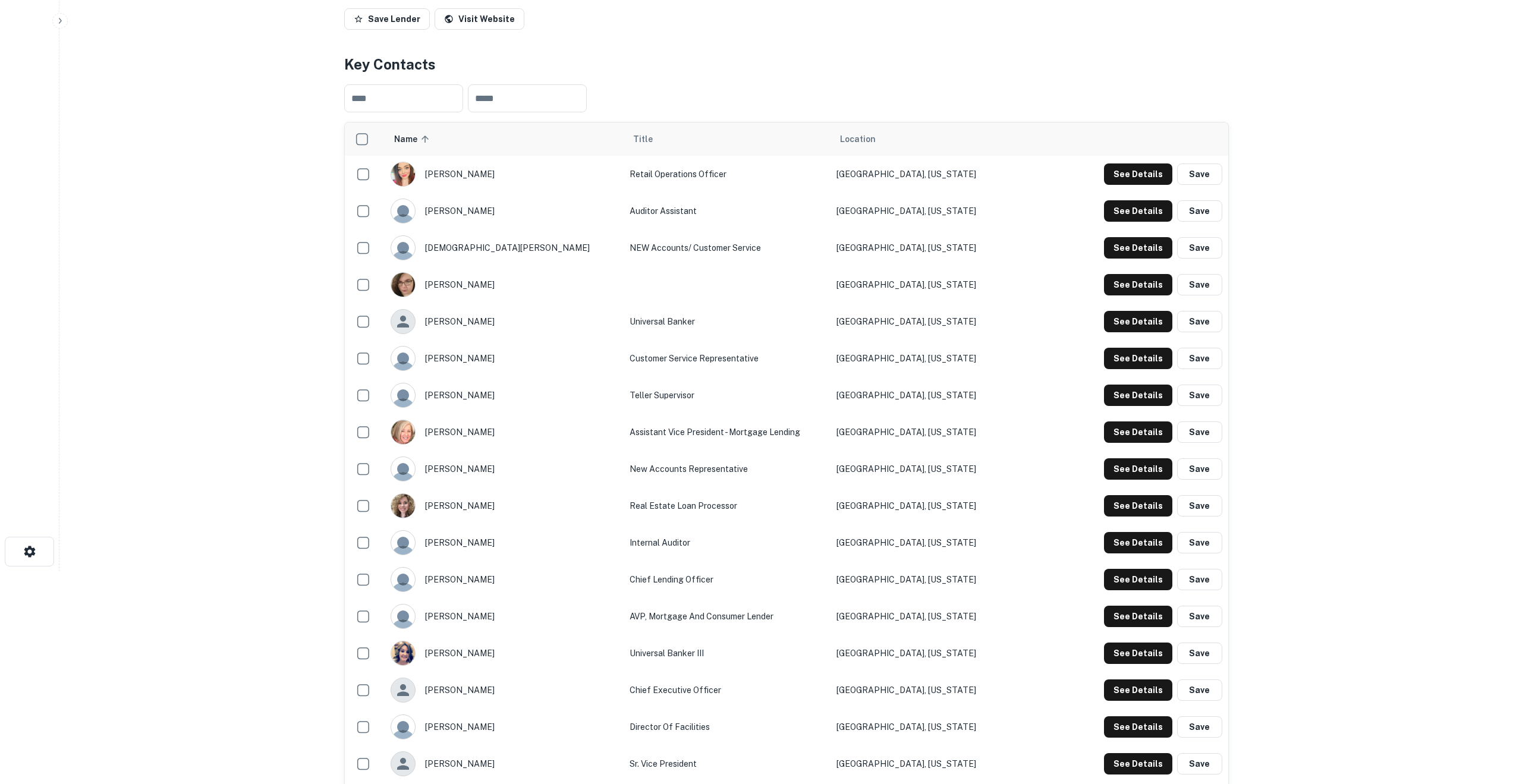
scroll to position [196, 0]
